Goal: Information Seeking & Learning: Learn about a topic

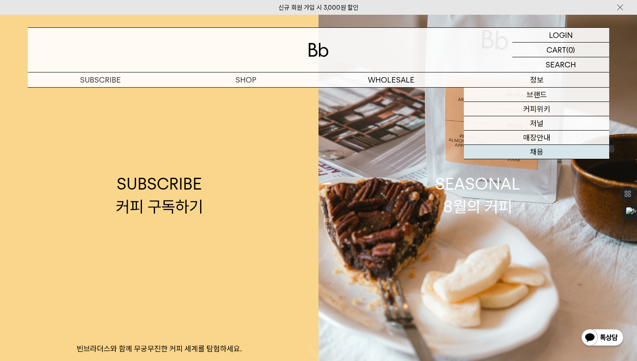
click at [531, 149] on link "채용" at bounding box center [536, 152] width 145 height 14
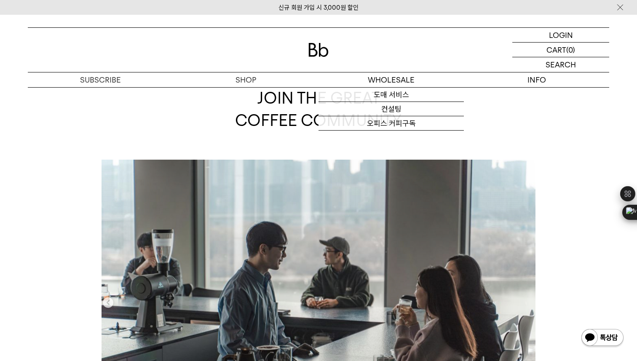
scroll to position [36, 0]
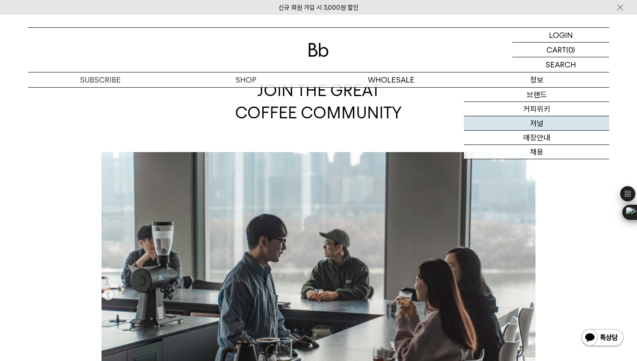
click at [545, 128] on link "저널" at bounding box center [536, 123] width 145 height 14
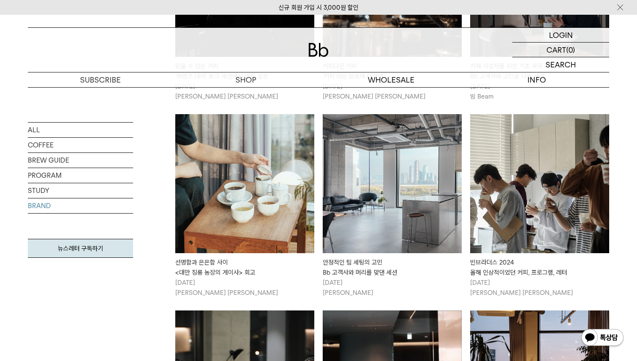
scroll to position [302, 0]
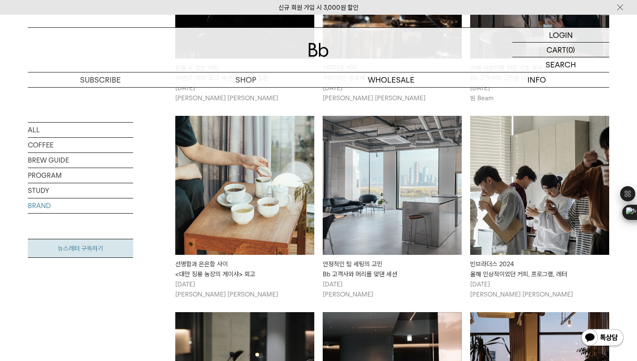
click at [61, 251] on link "뉴스레터 구독하기" at bounding box center [80, 248] width 105 height 19
click at [70, 249] on link "뉴스레터 구독하기" at bounding box center [80, 248] width 105 height 19
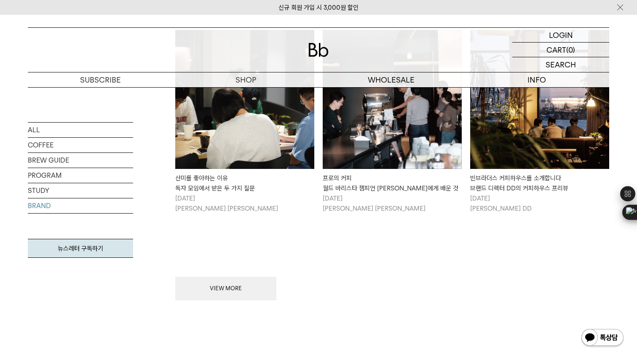
scroll to position [768, 0]
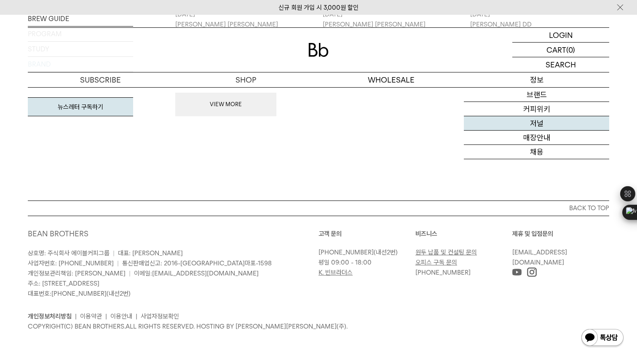
click at [543, 119] on link "저널" at bounding box center [536, 123] width 145 height 14
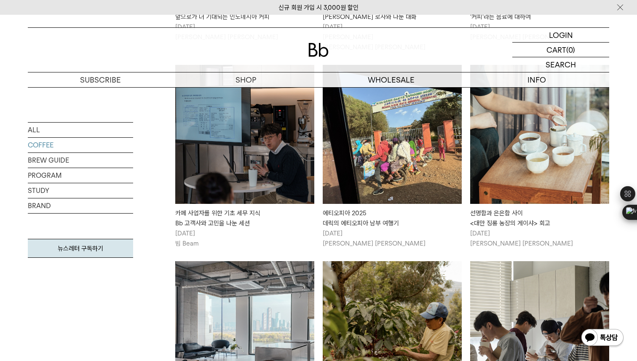
scroll to position [691, 0]
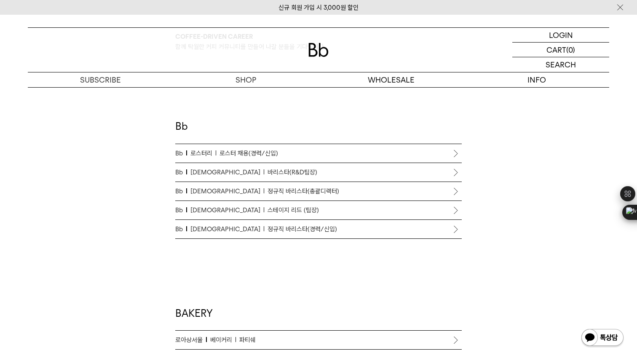
scroll to position [456, 0]
click at [267, 233] on span "정규직 바리스타(경력/신입)" at bounding box center [301, 229] width 69 height 10
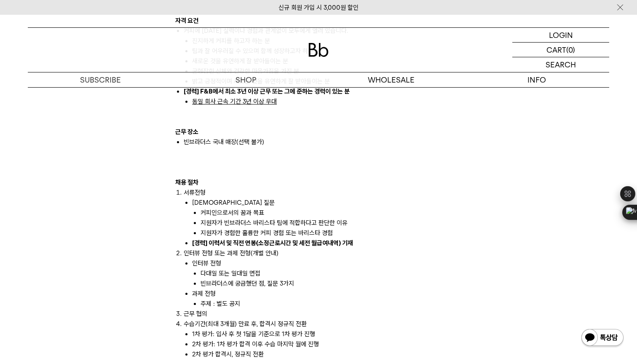
scroll to position [844, 0]
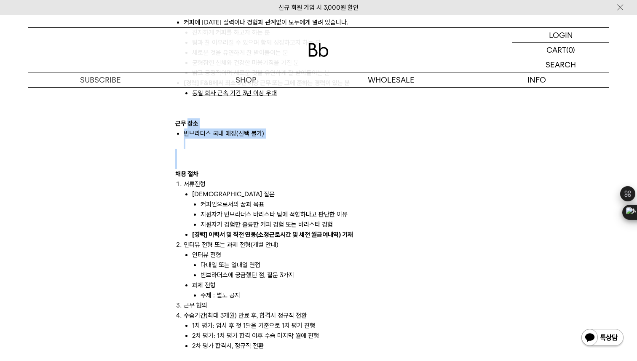
drag, startPoint x: 187, startPoint y: 117, endPoint x: 204, endPoint y: 163, distance: 49.4
click at [203, 160] on div "빈브라더스는 에이블커피그룹의 스페셜티 커피브랜드입니다. 2014년 합정점을 시작으로 국내외 12개 매장을 모두 빈브라더스가 직접 운영하고 있습…" at bounding box center [318, 113] width 286 height 819
click at [204, 169] on div "채용 절차" at bounding box center [318, 174] width 286 height 10
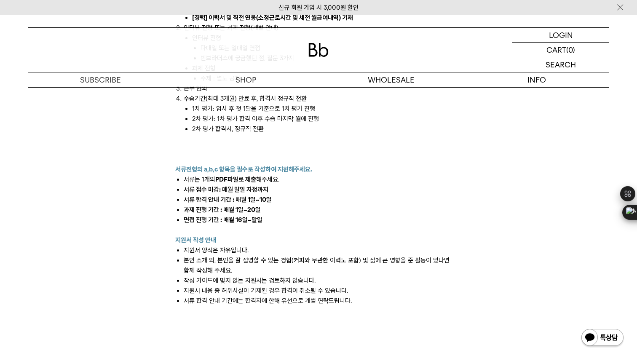
scroll to position [1037, 0]
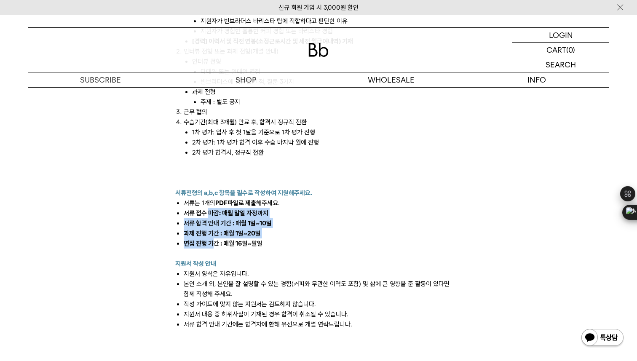
drag, startPoint x: 211, startPoint y: 222, endPoint x: 213, endPoint y: 236, distance: 14.4
click at [213, 234] on ul "서류 접수 마감: 매월 말일 자정까지 서류 합격 안내 기간 : 매월 1일~10일 과제 진행 기간 : 매월 1일~20일 면접 진행 기간 : 매월…" at bounding box center [318, 228] width 286 height 40
click at [213, 238] on li "면접 진행 기간 : 매월 16일~말일" at bounding box center [323, 243] width 278 height 10
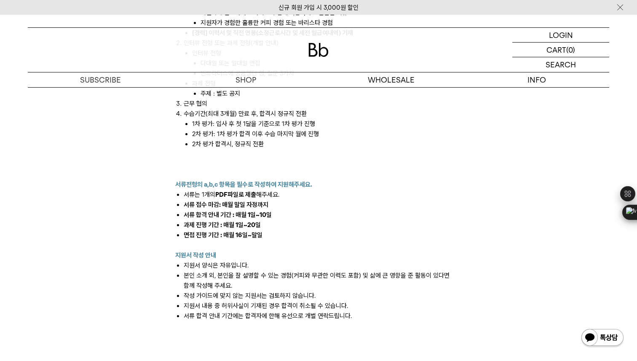
scroll to position [1050, 0]
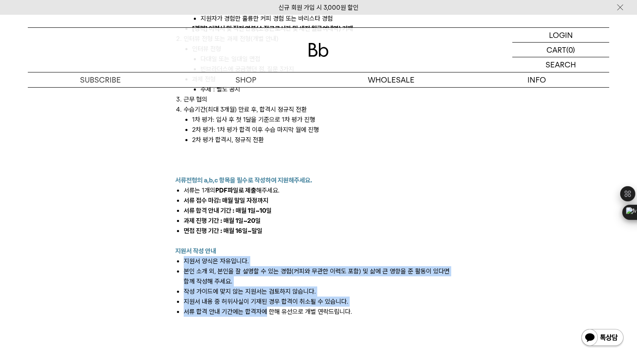
drag, startPoint x: 241, startPoint y: 217, endPoint x: 265, endPoint y: 306, distance: 92.3
click at [264, 307] on li "서류 합격 안내 기간에는 합격자에 한해 유선으로 개별 연락드립니다." at bounding box center [323, 312] width 278 height 10
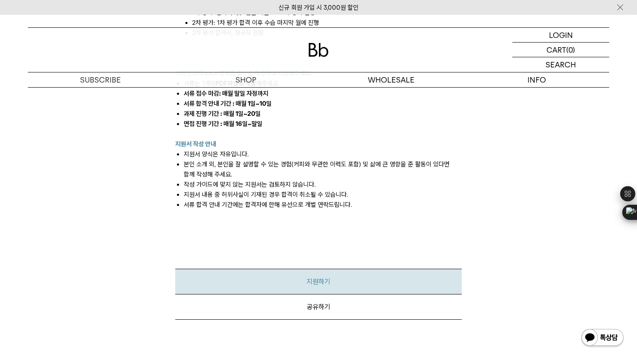
scroll to position [1160, 0]
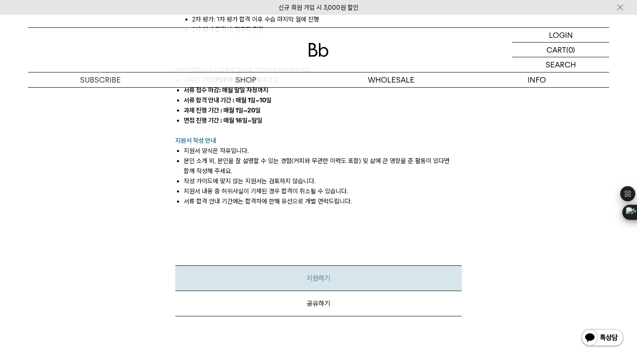
click at [293, 272] on link "지원하기" at bounding box center [318, 278] width 286 height 26
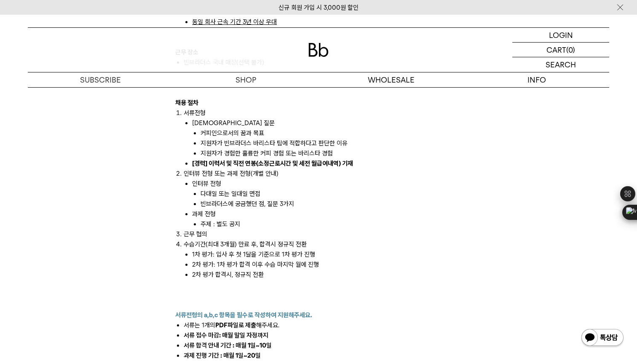
scroll to position [912, 0]
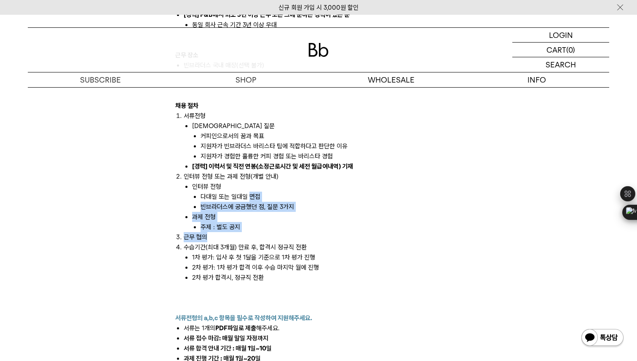
drag, startPoint x: 257, startPoint y: 232, endPoint x: 249, endPoint y: 187, distance: 44.9
click at [249, 187] on ol "서류전형 사전 질문 커피인으로서의 꿈과 목표 지원자가 빈브라더스 바리스타 팀에 적합하다고 판단한 이유 지원자가 경험한 훌륭한 커피 경험 또는 …" at bounding box center [318, 197] width 286 height 172
click at [249, 192] on li "다대일 또는 일대일 면접" at bounding box center [330, 197] width 261 height 10
drag, startPoint x: 205, startPoint y: 172, endPoint x: 220, endPoint y: 206, distance: 37.7
click at [219, 206] on ul "인터뷰 전형 다대일 또는 일대일 면접 빈브라더스에 궁금했던 점, 질문 3가지 과제 전형 주제 : 별도 공지" at bounding box center [323, 206] width 278 height 51
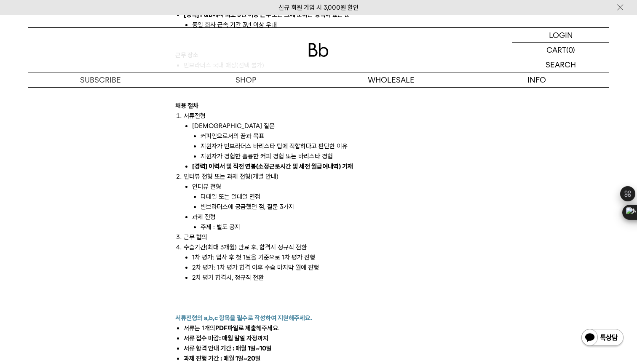
click at [220, 212] on li "과제 전형 주제 : 별도 공지" at bounding box center [326, 222] width 269 height 20
drag, startPoint x: 227, startPoint y: 208, endPoint x: 221, endPoint y: 214, distance: 8.0
click at [221, 214] on li "과제 전형 주제 : 별도 공지" at bounding box center [326, 222] width 269 height 20
click at [221, 222] on li "주제 : 별도 공지" at bounding box center [330, 227] width 261 height 10
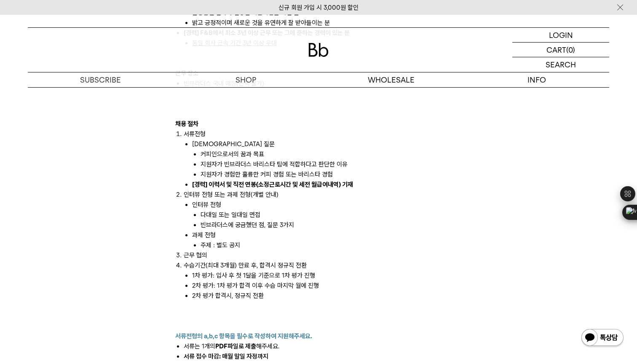
scroll to position [893, 0]
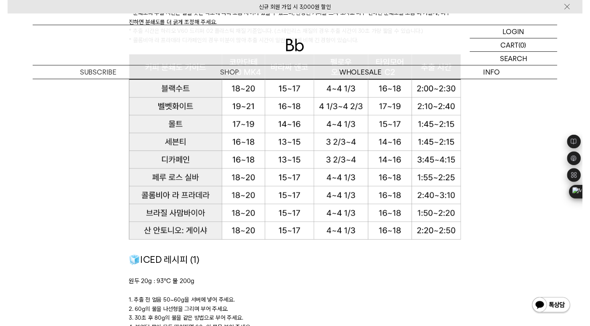
scroll to position [977, 0]
